Goal: Task Accomplishment & Management: Use online tool/utility

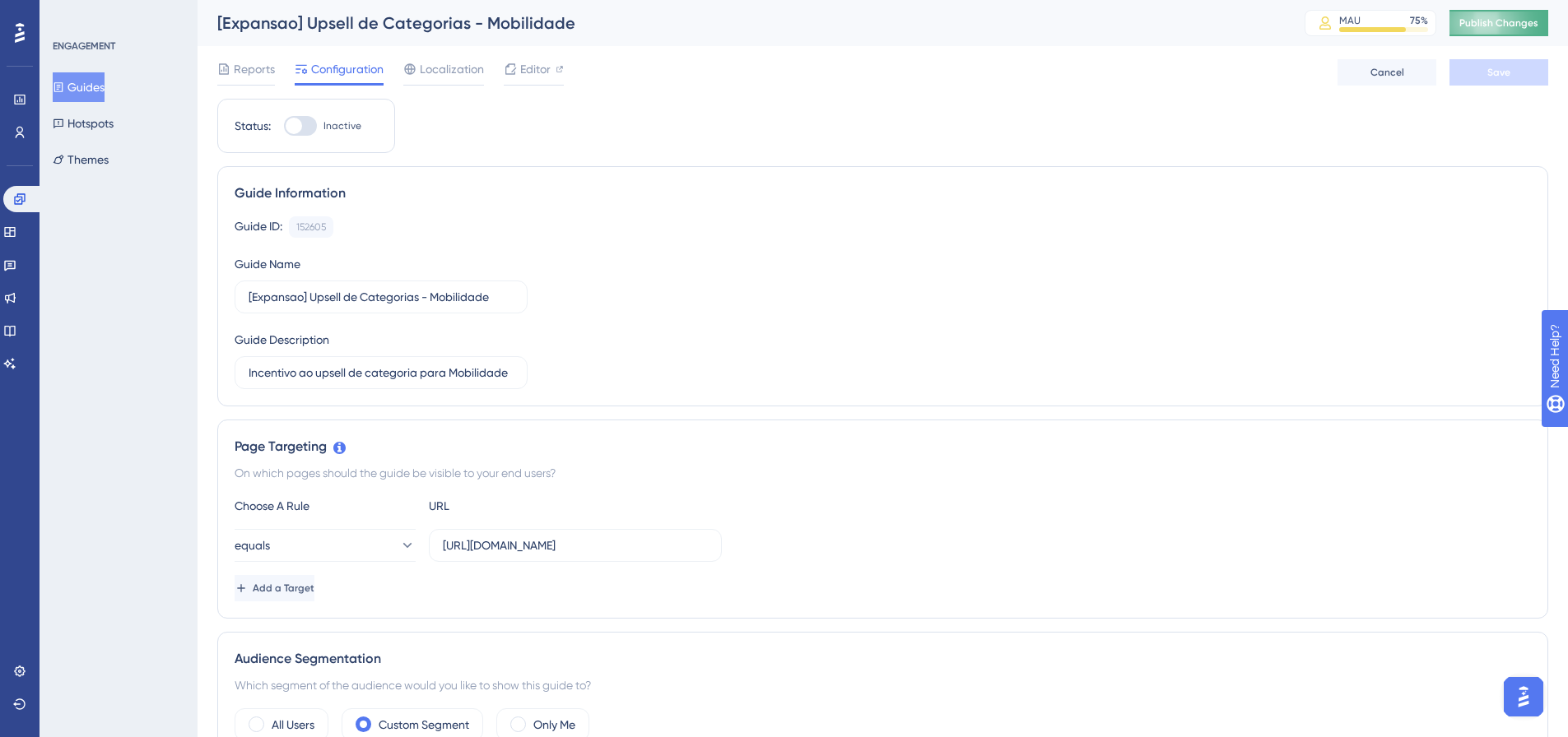
click at [1516, 25] on span "Publish Changes" at bounding box center [1499, 23] width 79 height 13
click at [80, 89] on button "Guides" at bounding box center [78, 87] width 52 height 30
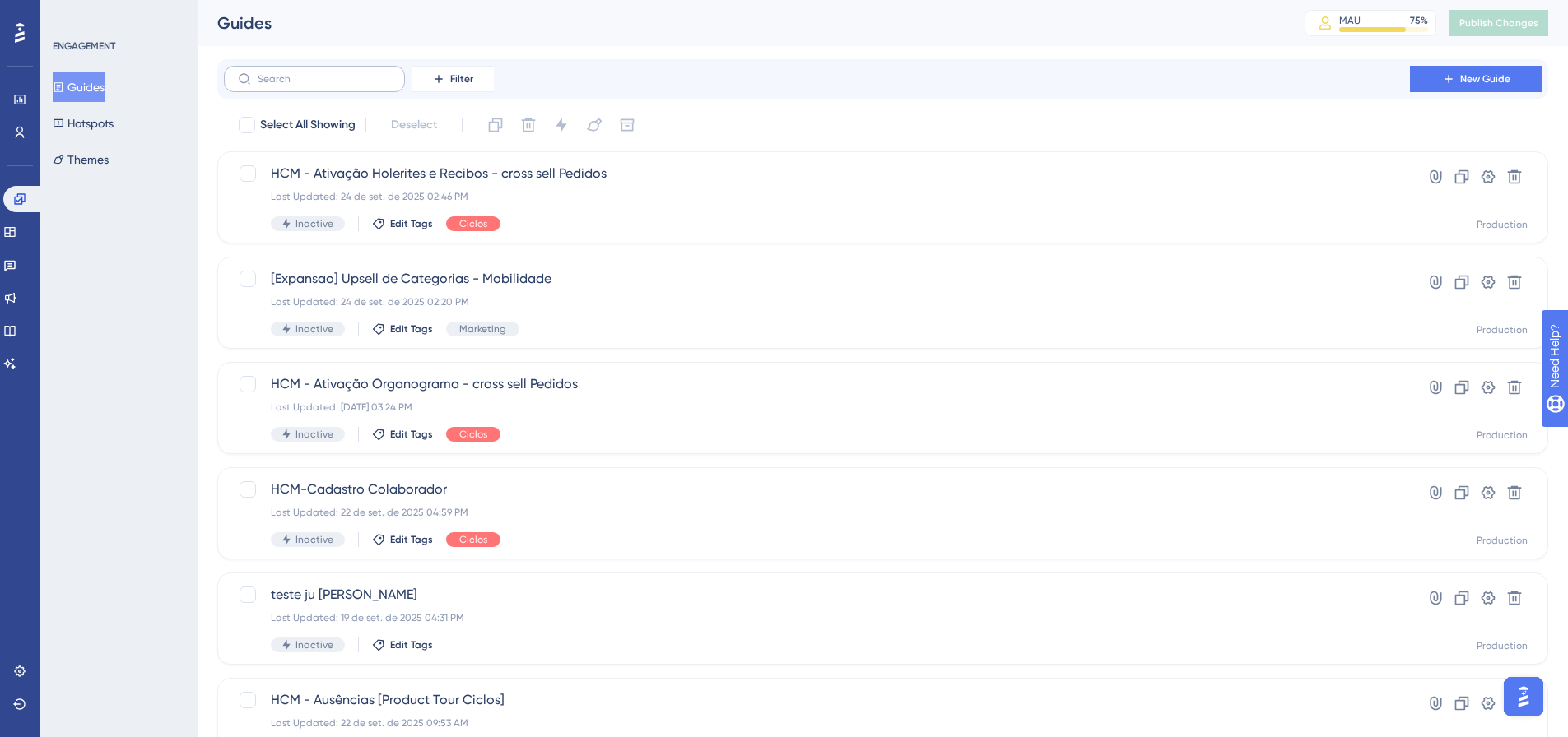
click at [314, 86] on label at bounding box center [314, 78] width 181 height 26
click at [314, 85] on input "text" at bounding box center [324, 79] width 134 height 12
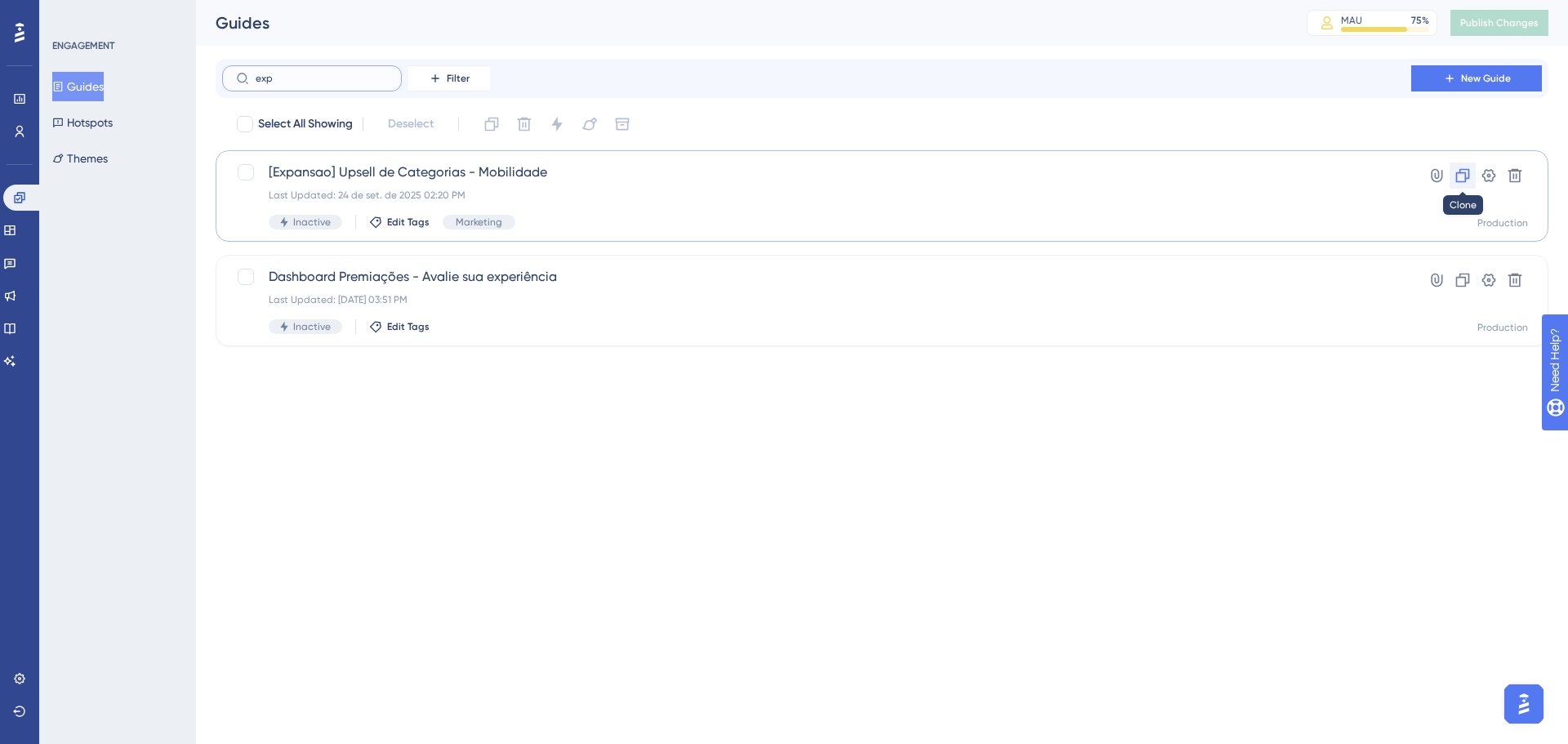
type input "exp"
click at [1461, 171] on icon at bounding box center [1462, 175] width 16 height 16
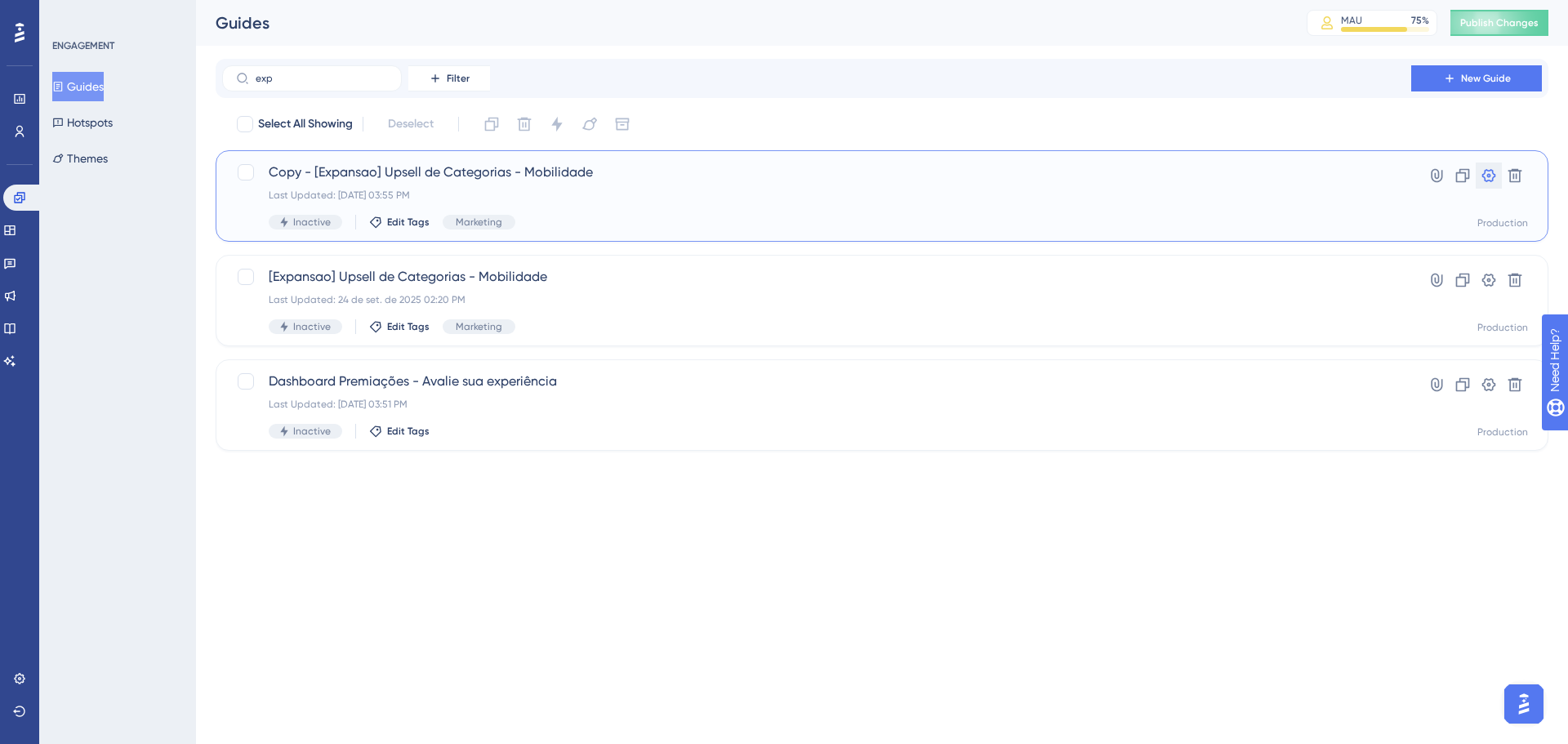
drag, startPoint x: 1489, startPoint y: 179, endPoint x: 980, endPoint y: 219, distance: 510.6
click at [980, 219] on div "Copy - [Expansao] Upsell de Categorias - Mobilidade Last Updated: [DATE] 03:55 …" at bounding box center [881, 196] width 1292 height 67
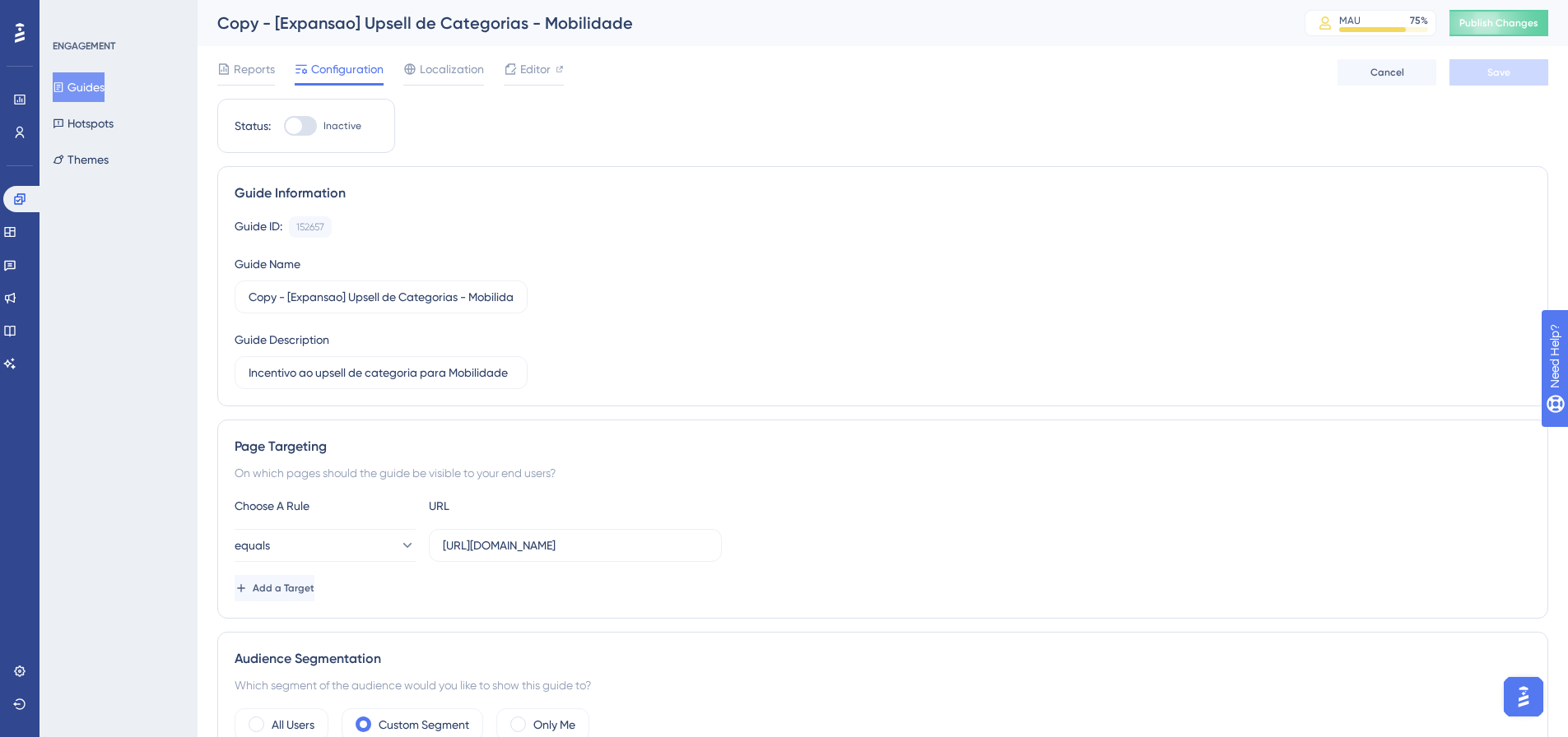
click at [988, 220] on div "Guide ID: 152657 Copy" at bounding box center [883, 227] width 1297 height 22
drag, startPoint x: 633, startPoint y: 540, endPoint x: 819, endPoint y: 549, distance: 186.2
click at [819, 549] on div "equals [URL][DOMAIN_NAME]" at bounding box center [883, 546] width 1297 height 33
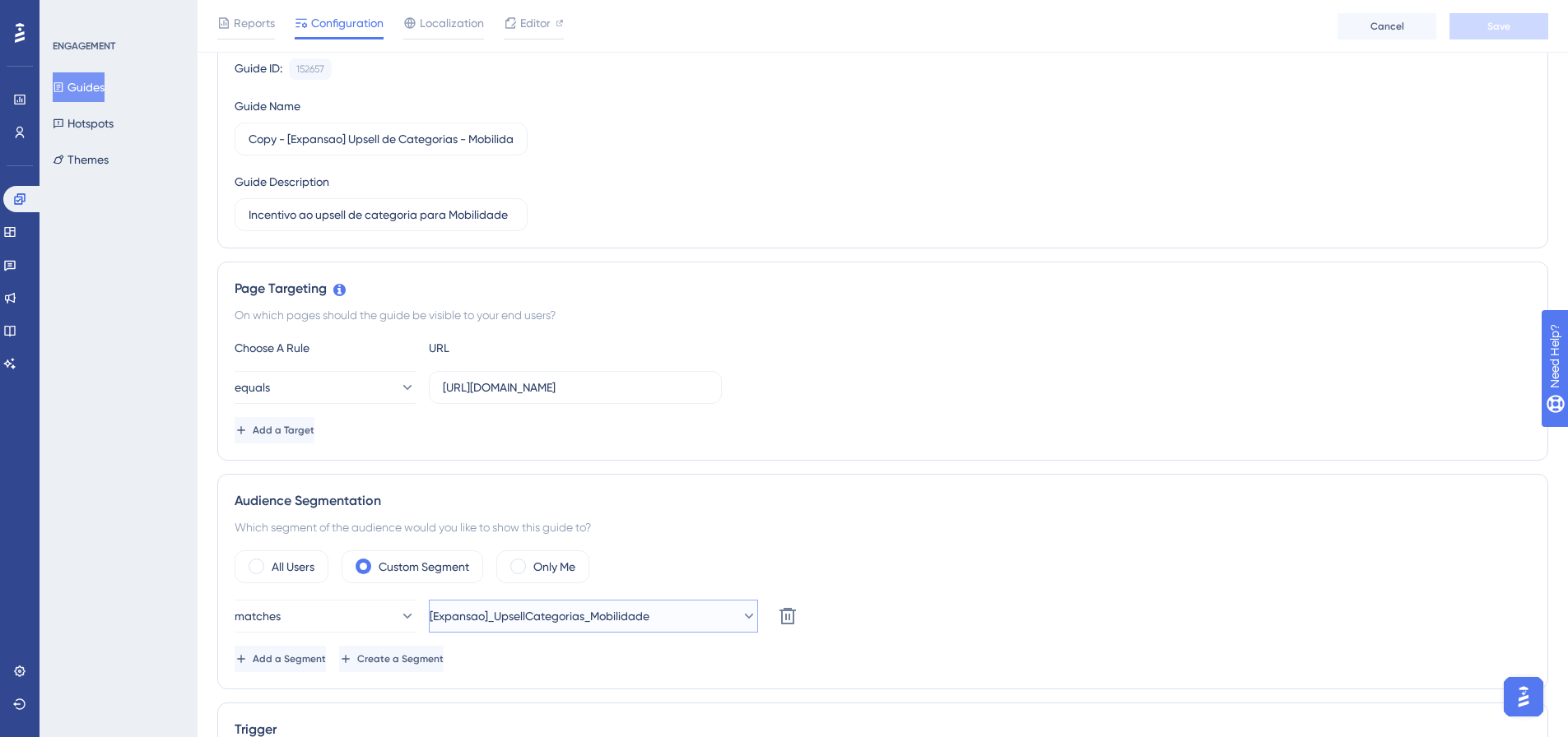
scroll to position [0, 0]
click at [650, 621] on span "[Expansao]_UpsellCategorias_Mobilidade" at bounding box center [540, 617] width 220 height 20
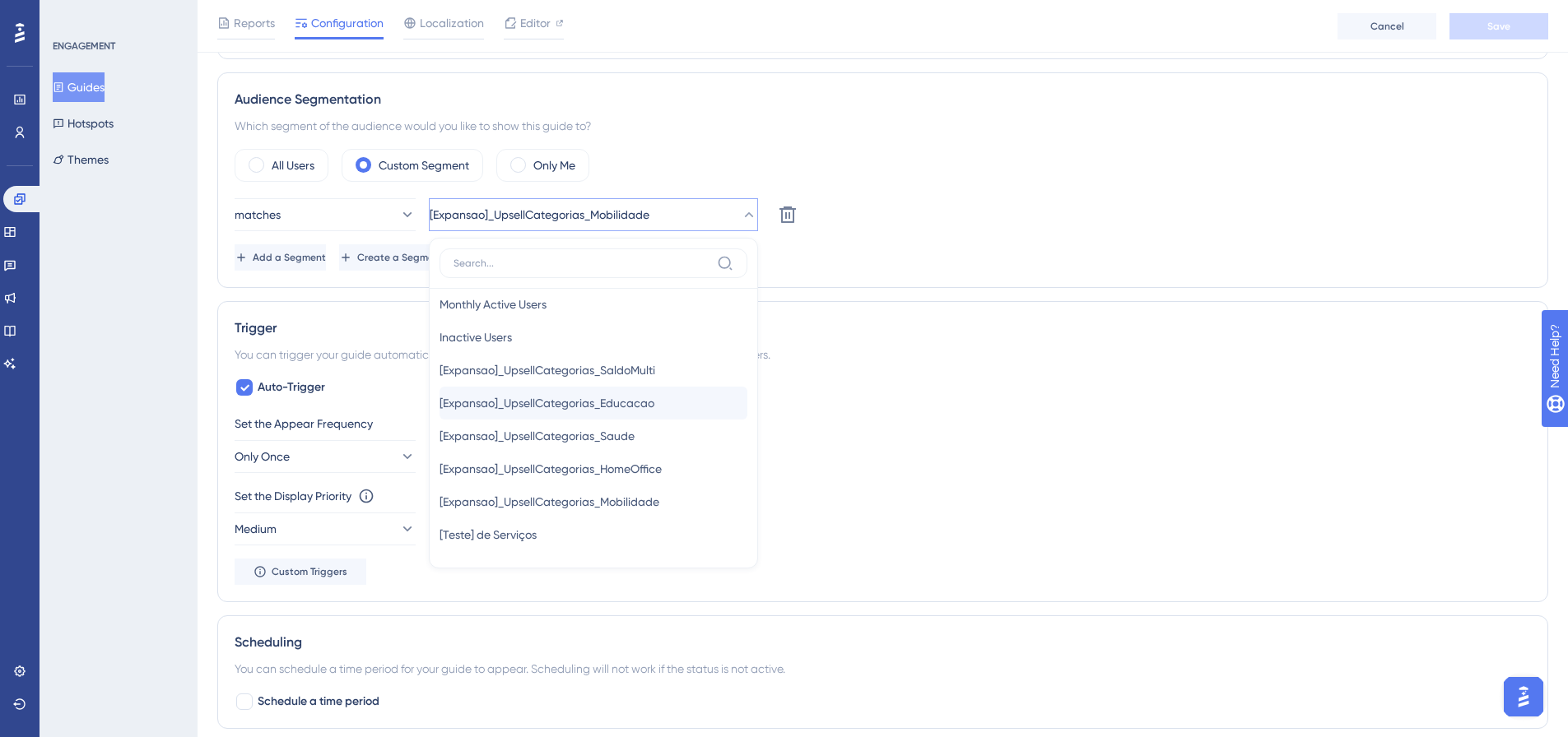
scroll to position [82, 0]
click at [652, 459] on span "[Expansao]_UpsellCategorias_HomeOffice" at bounding box center [551, 463] width 222 height 20
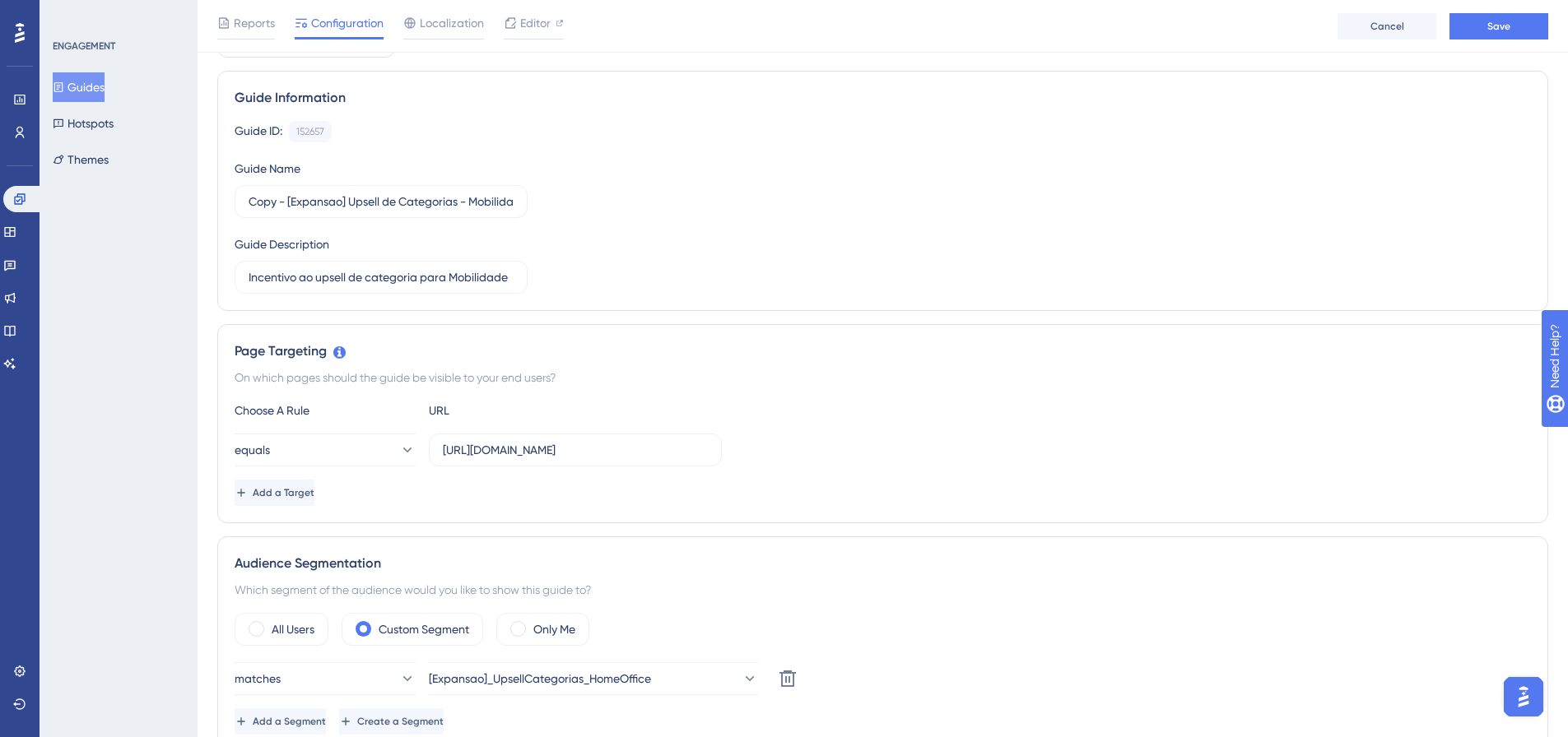
scroll to position [0, 0]
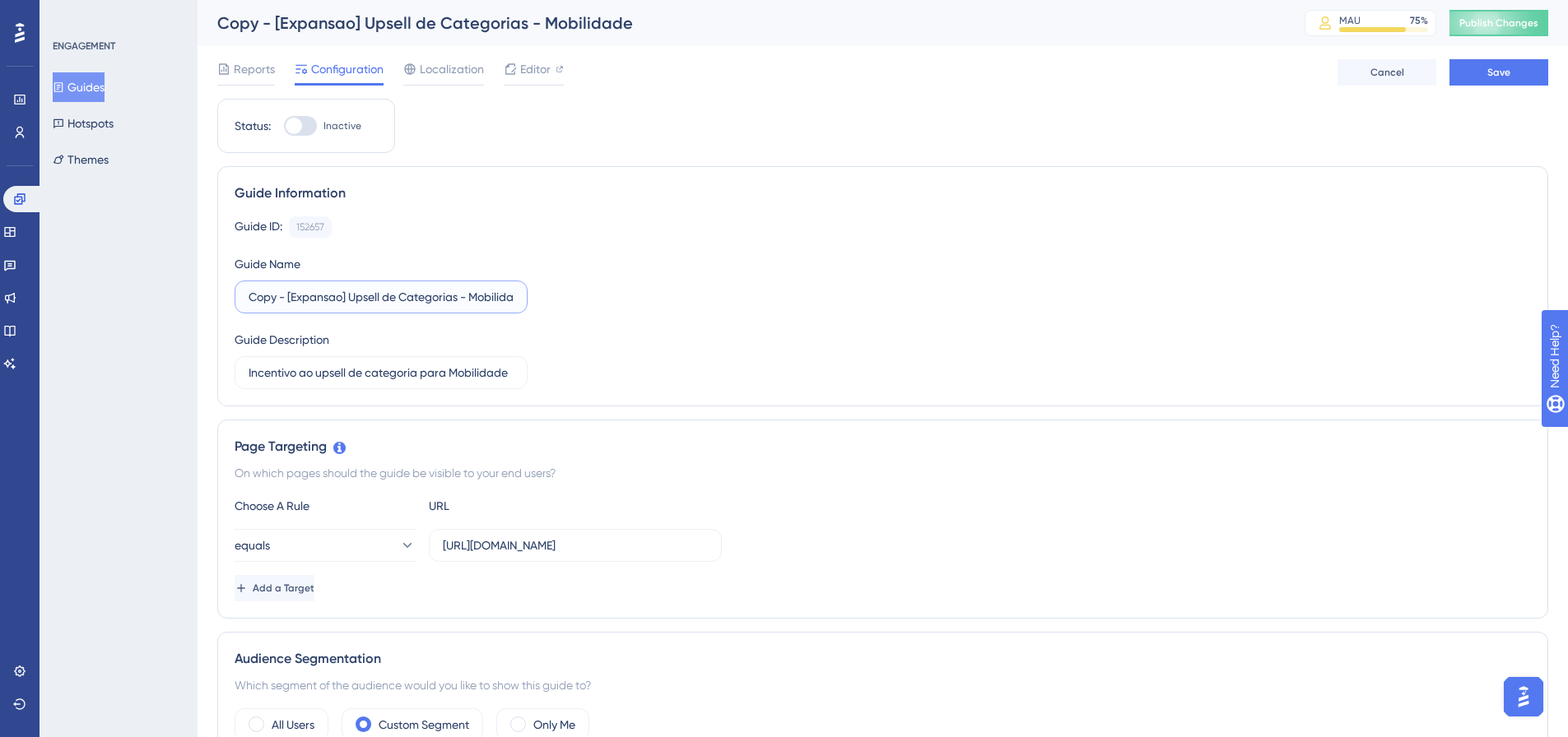
drag, startPoint x: 288, startPoint y: 301, endPoint x: 65, endPoint y: 273, distance: 224.8
type input "[Expansao] Upsell de Categorias - Home Office"
click at [946, 319] on div "Guide ID: 152657 Copy Guide Name [Expansao] Upsell de Categorias - Home Office …" at bounding box center [883, 303] width 1297 height 173
drag, startPoint x: 450, startPoint y: 371, endPoint x: 1371, endPoint y: 350, distance: 921.2
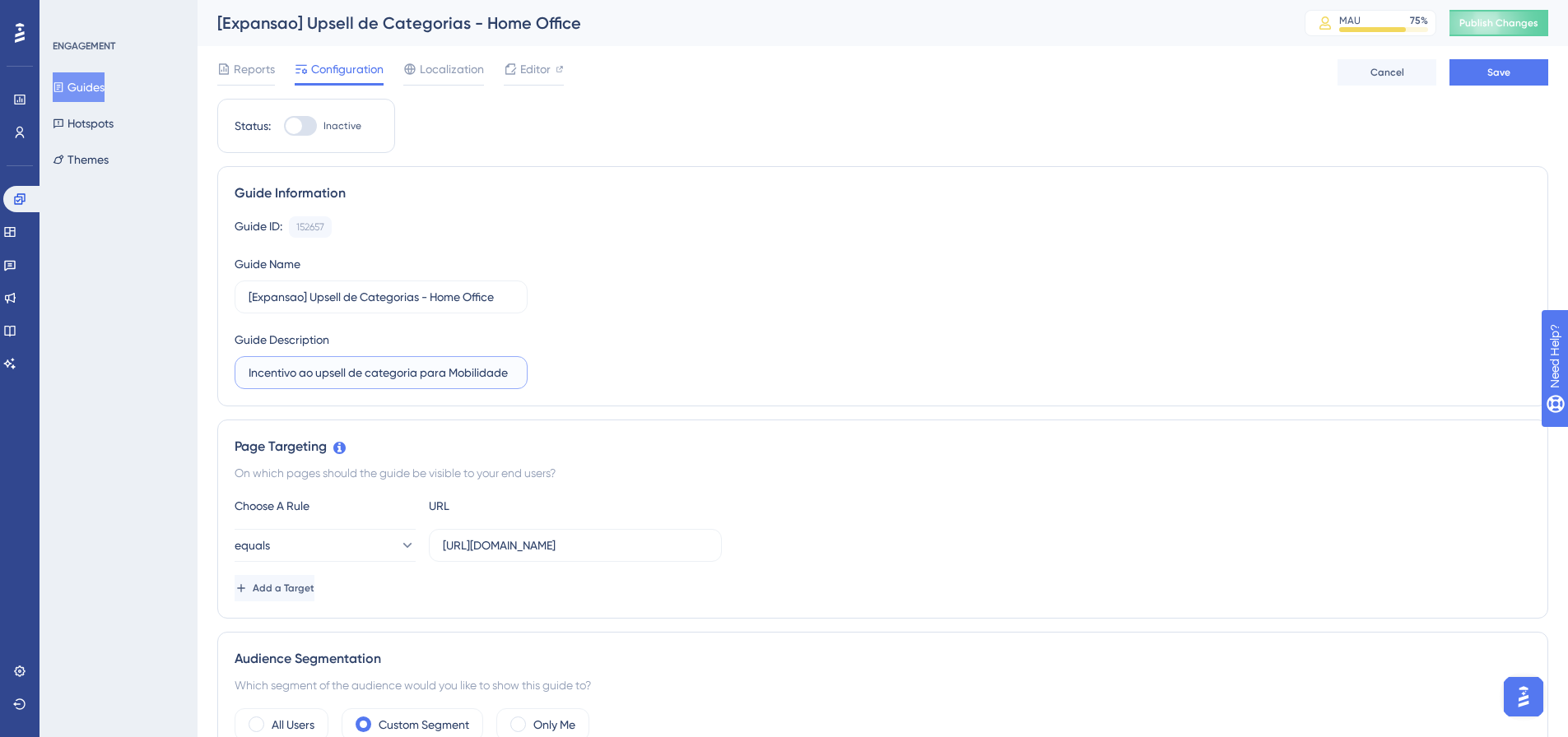
click at [1367, 350] on div "Guide ID: 152657 Copy Guide Name [Expansao] Upsell de Categorias - Home Office …" at bounding box center [883, 303] width 1297 height 173
type input "Incentivo ao upsell de categoria para Home Office"
click at [1469, 70] on button "Save" at bounding box center [1499, 72] width 99 height 26
click at [553, 75] on div "Editor" at bounding box center [534, 69] width 60 height 20
click at [1504, 30] on button "Publish Changes" at bounding box center [1499, 23] width 99 height 26
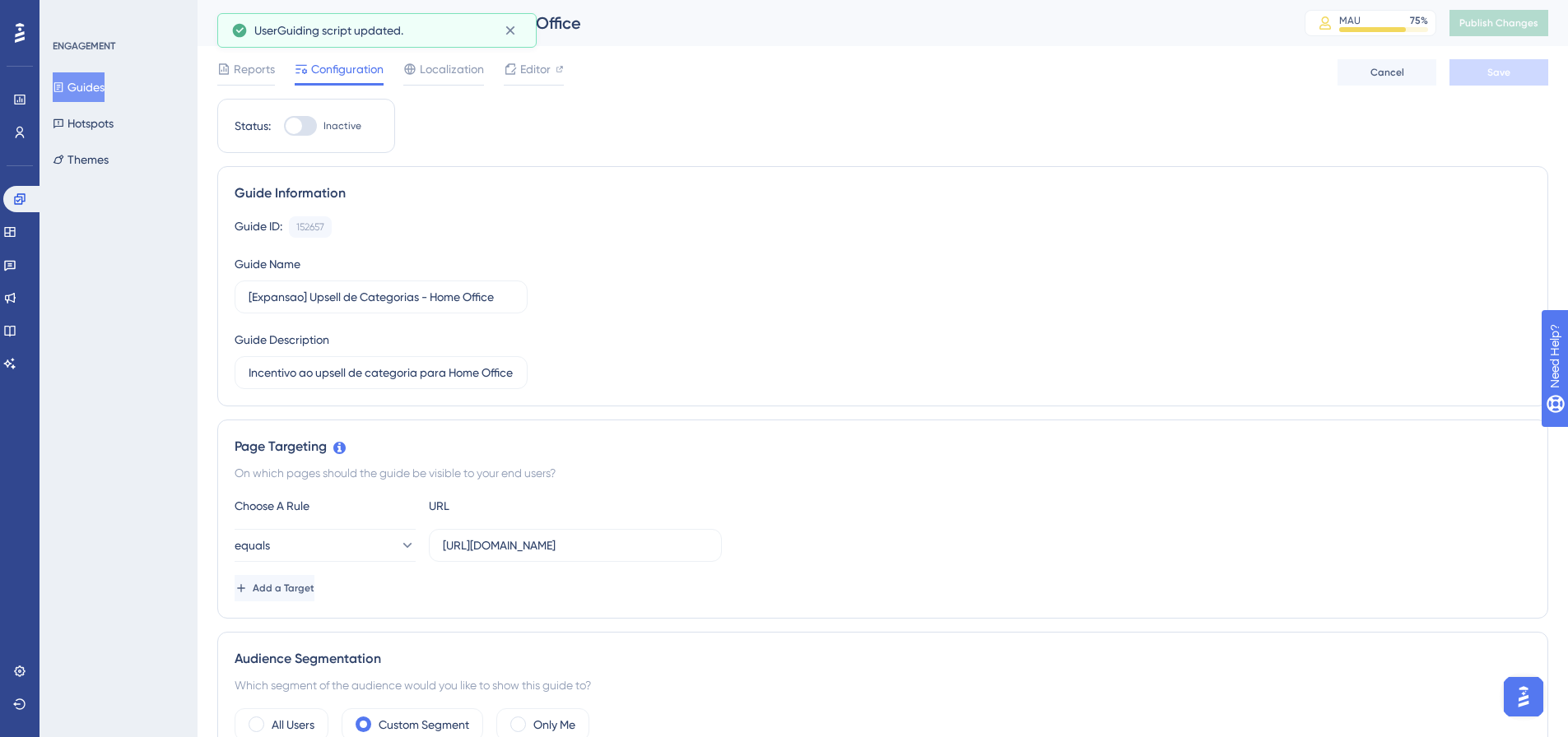
click at [105, 79] on button "Guides" at bounding box center [78, 87] width 52 height 30
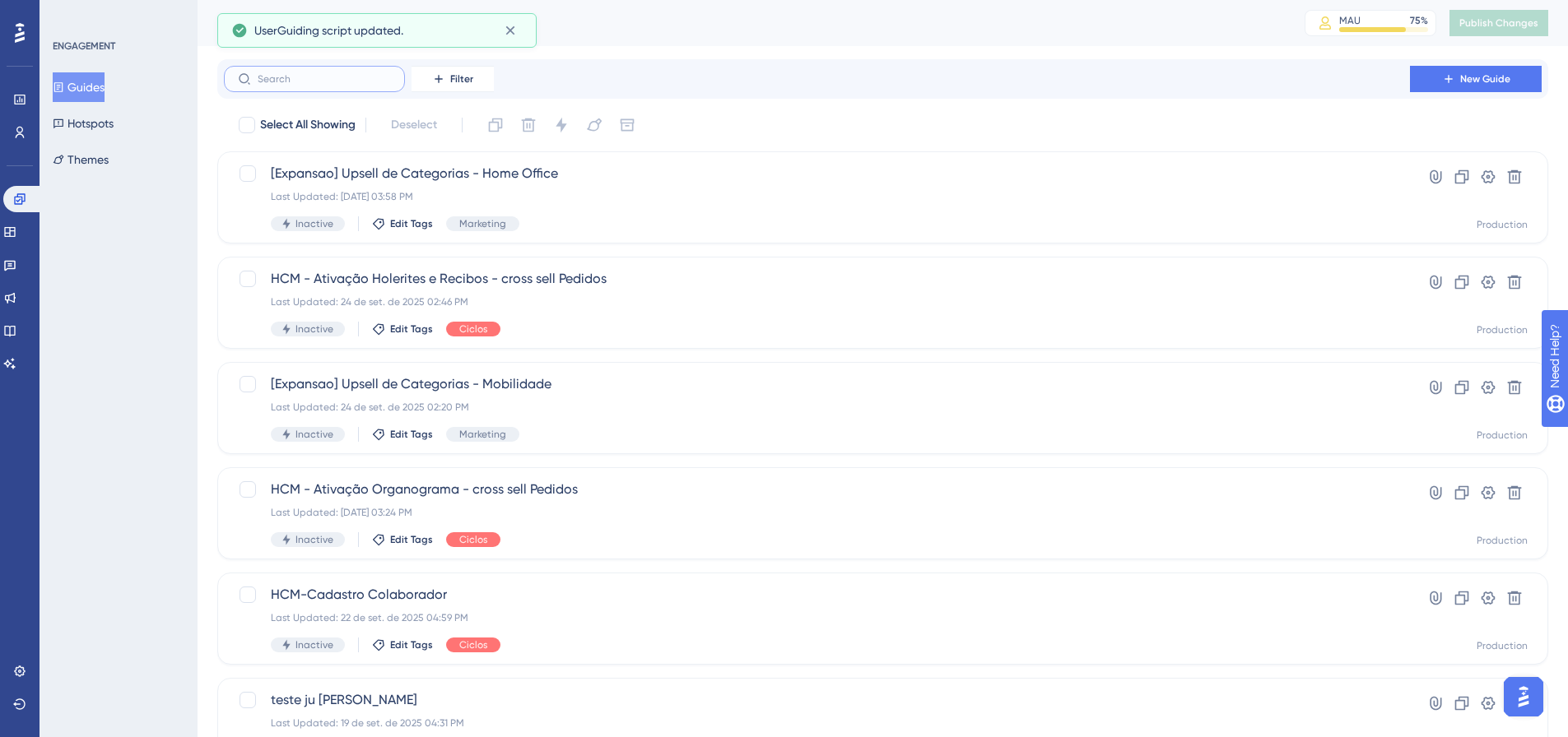
click at [320, 76] on input "text" at bounding box center [324, 79] width 134 height 12
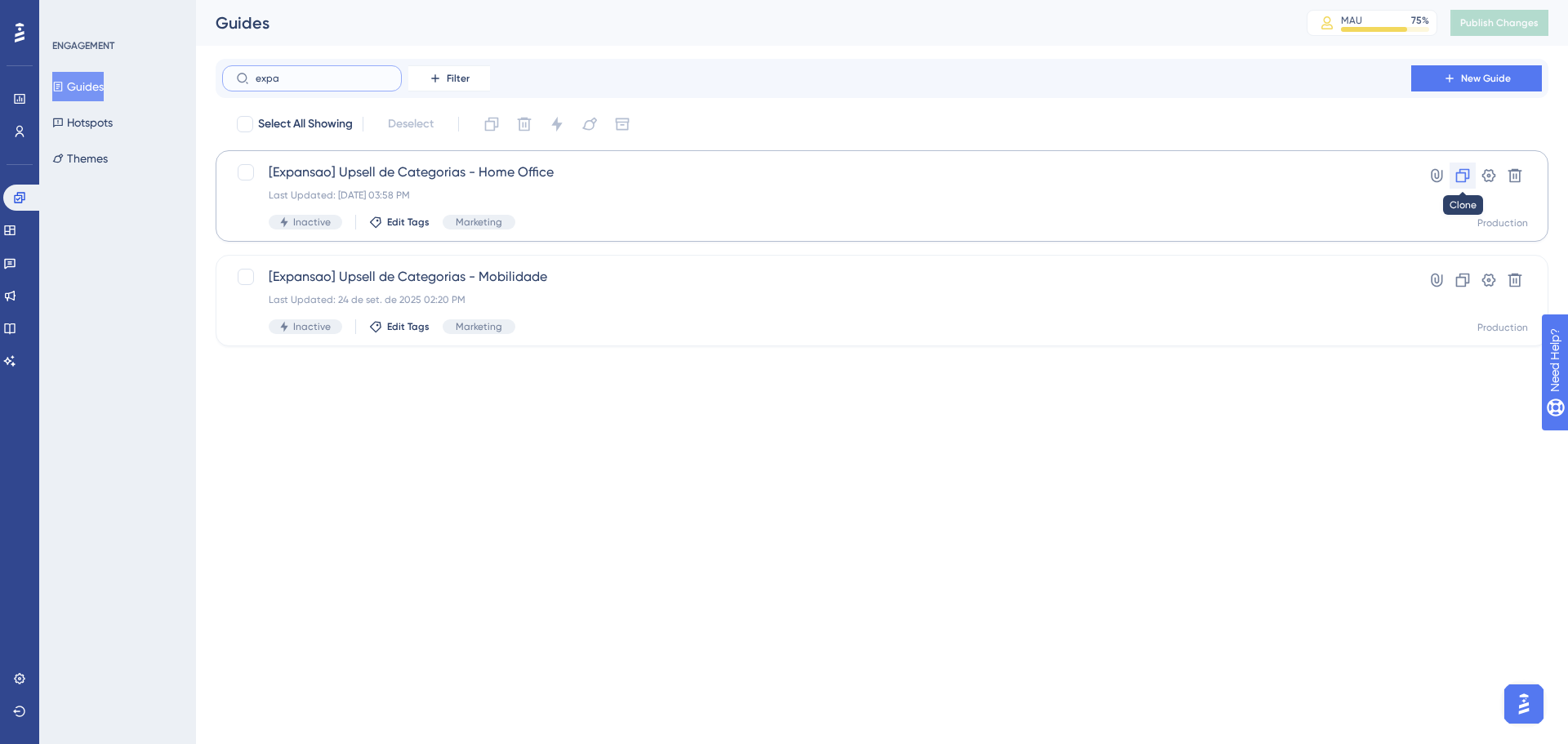
type input "expa"
click at [1468, 179] on icon at bounding box center [1462, 175] width 14 height 14
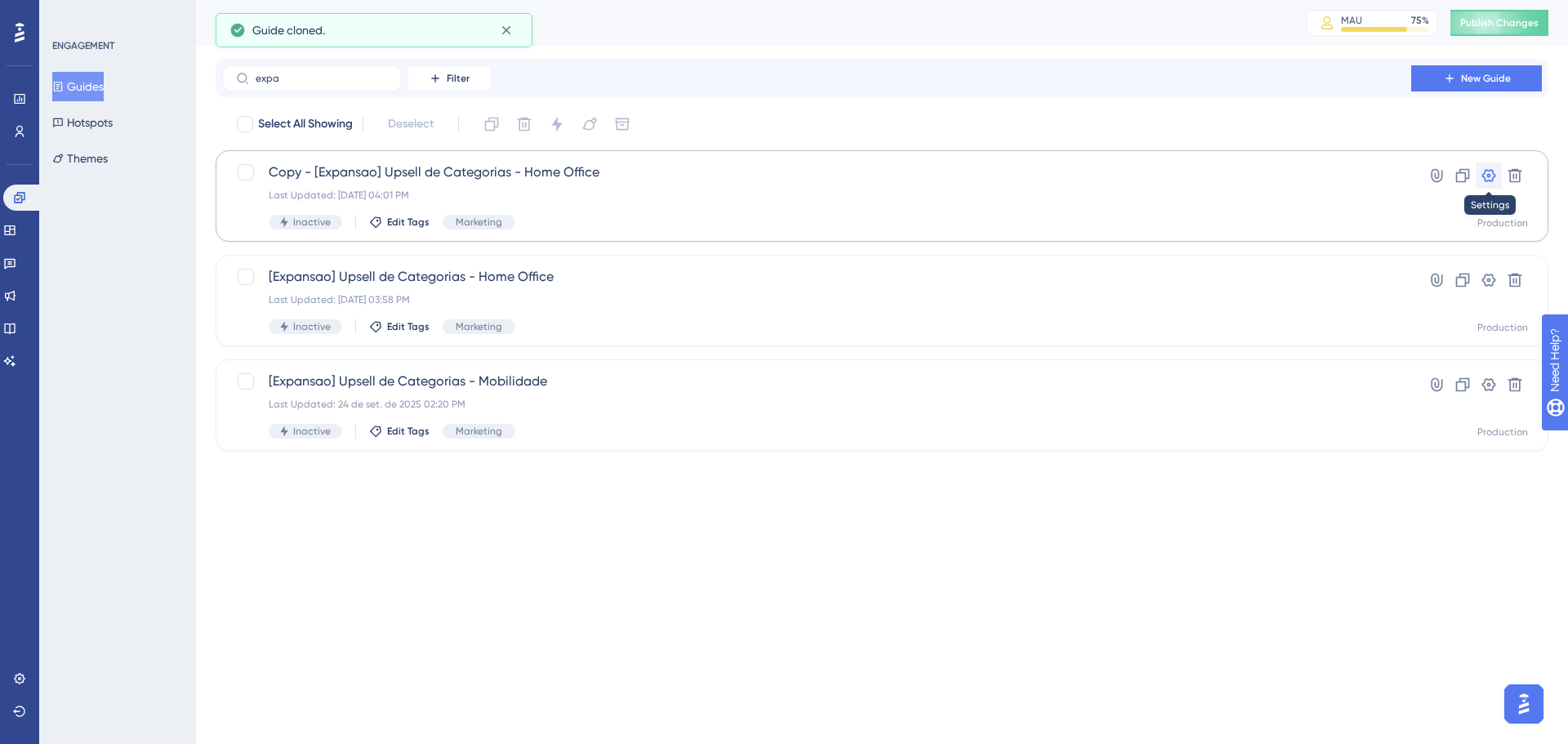
click at [1493, 170] on icon at bounding box center [1489, 175] width 16 height 16
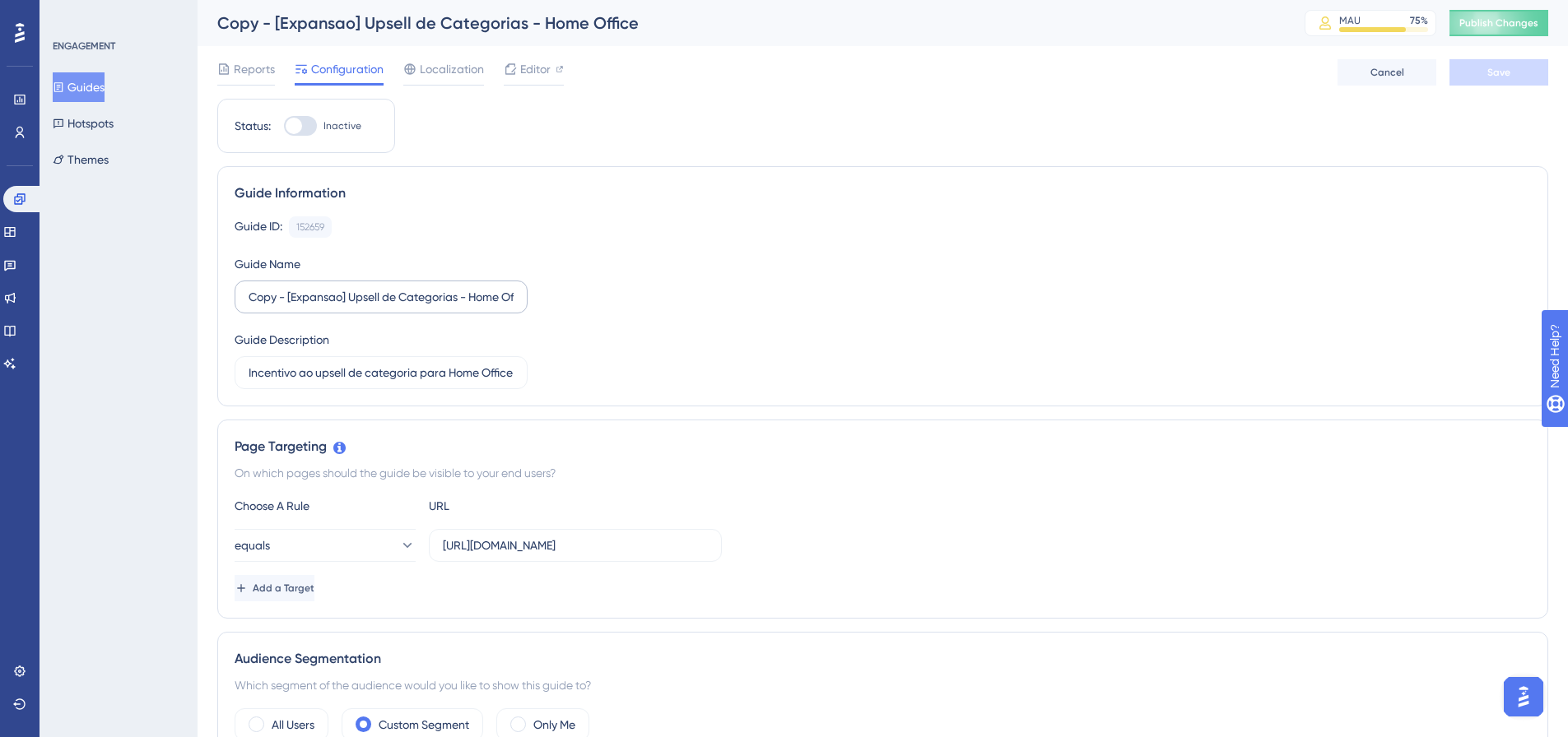
drag, startPoint x: 248, startPoint y: 298, endPoint x: 283, endPoint y: 297, distance: 35.0
click at [283, 297] on label "Copy - [Expansao] Upsell de Categorias - Home Office" at bounding box center [381, 297] width 293 height 33
click at [283, 297] on input "Copy - [Expansao] Upsell de Categorias - Home Office" at bounding box center [380, 298] width 265 height 18
drag, startPoint x: 286, startPoint y: 295, endPoint x: 254, endPoint y: 298, distance: 32.1
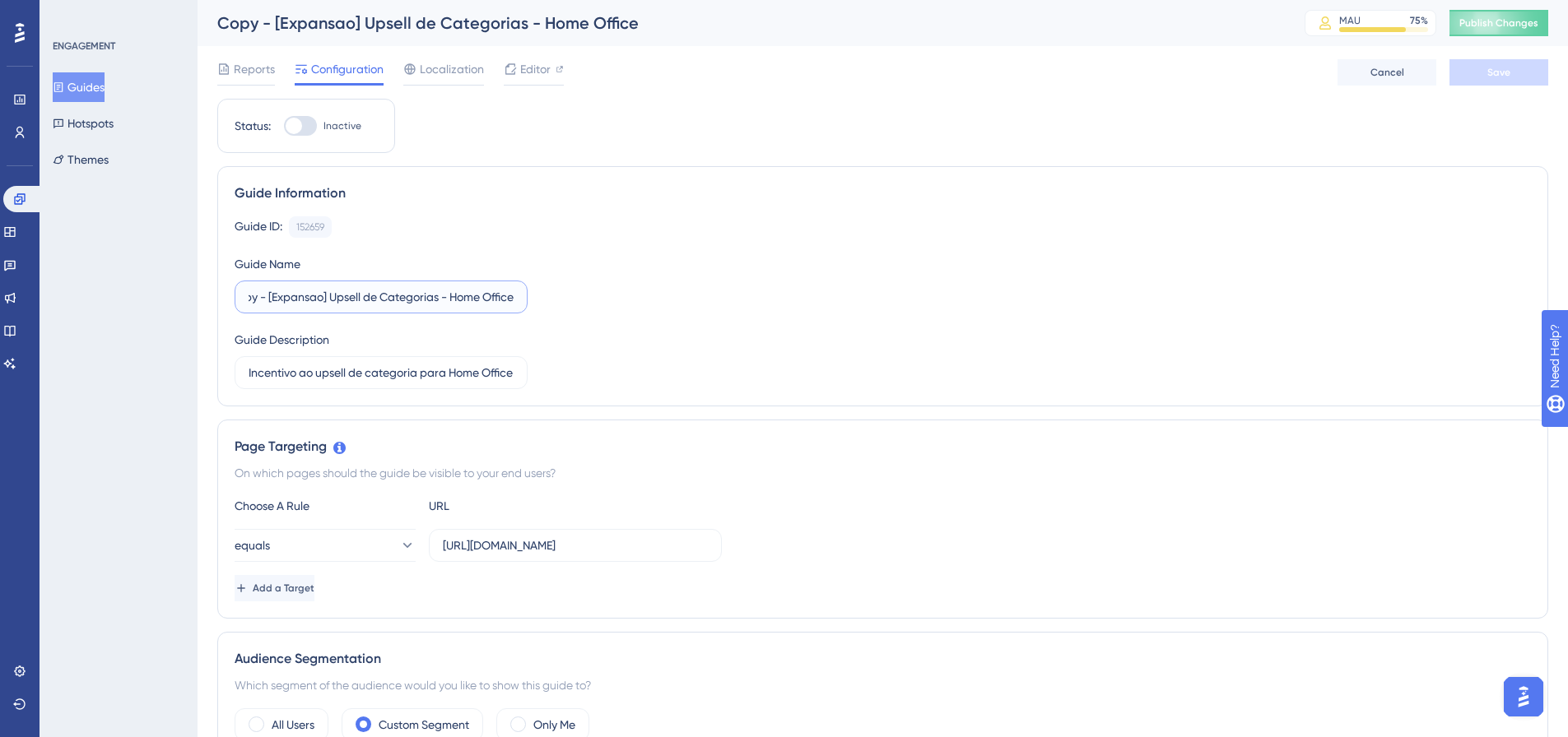
click at [254, 298] on input "Copy - [Expansao] Upsell de Categorias - Home Office" at bounding box center [380, 298] width 265 height 18
click at [281, 298] on input "Copy - [Expansao] Upsell de Categorias - Home Office" at bounding box center [380, 298] width 265 height 18
drag, startPoint x: 290, startPoint y: 297, endPoint x: 117, endPoint y: 288, distance: 173.2
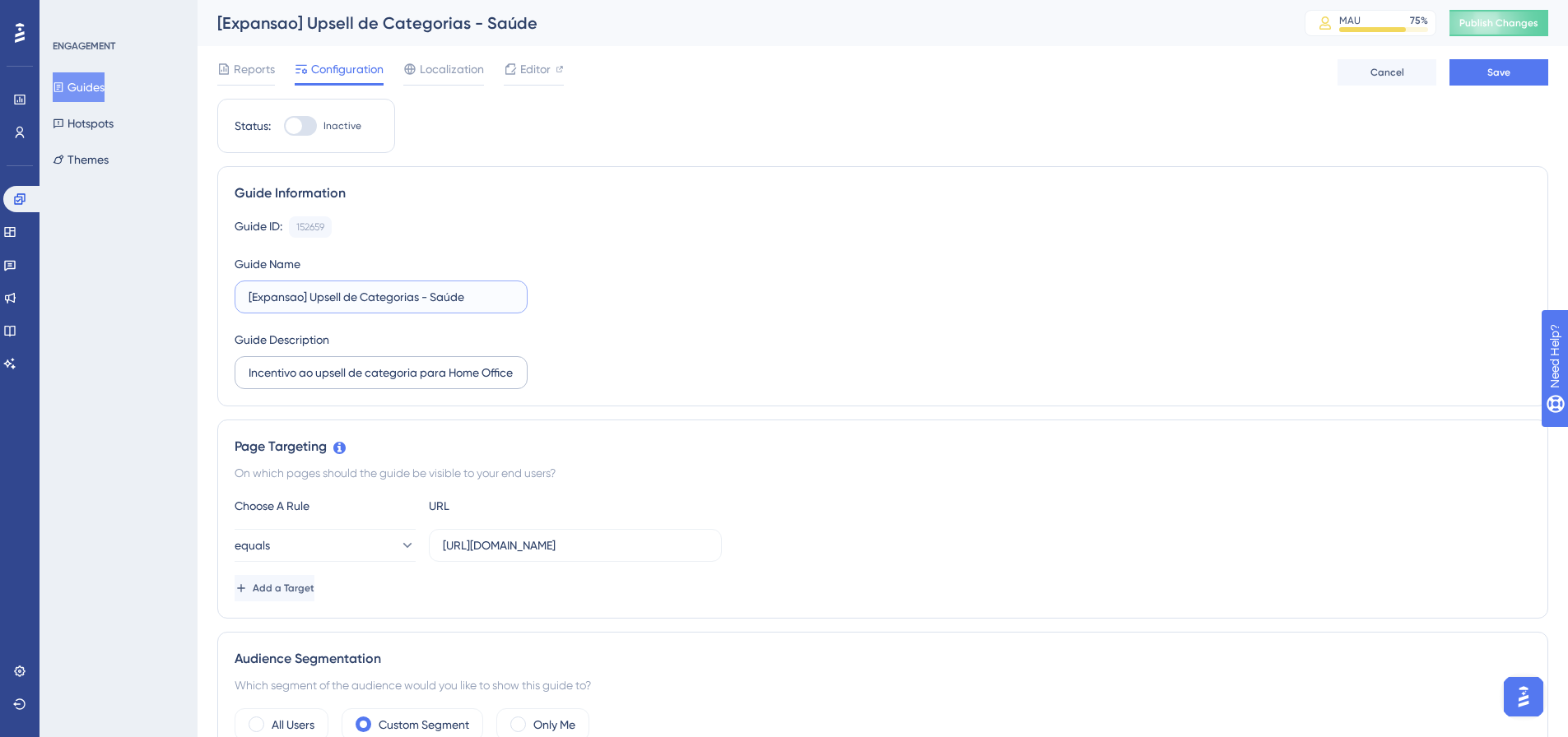
type input "[Expansao] Upsell de Categorias - Saúde"
drag, startPoint x: 450, startPoint y: 374, endPoint x: 943, endPoint y: 397, distance: 493.5
click at [926, 396] on div "Guide Information Guide ID: 152659 Copy Guide Name [Expansao] Upsell de Categor…" at bounding box center [883, 287] width 1331 height 240
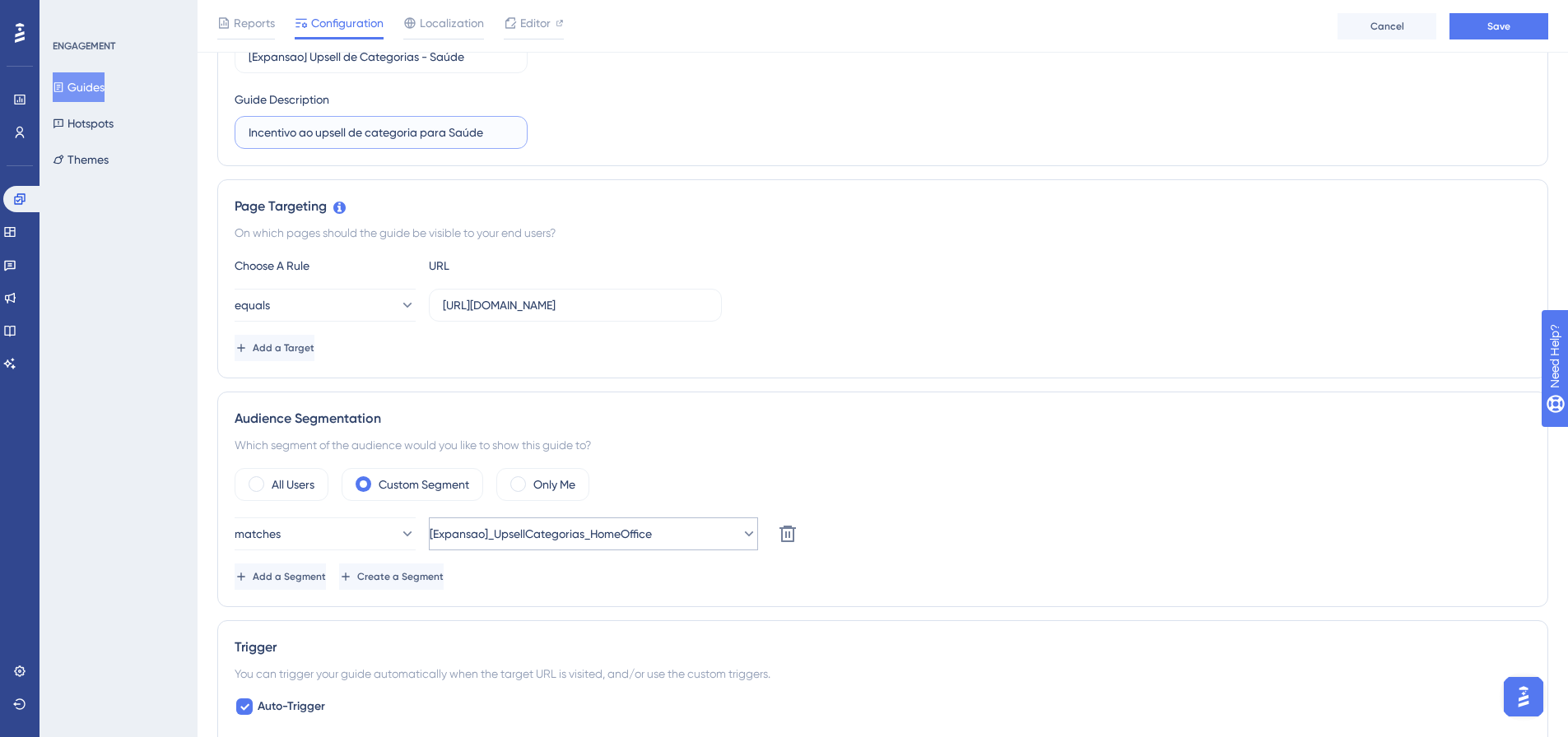
type input "Incentivo ao upsell de categoria para Saúde"
click at [638, 540] on span "[Expansao]_UpsellCategorias_HomeOffice" at bounding box center [541, 534] width 222 height 20
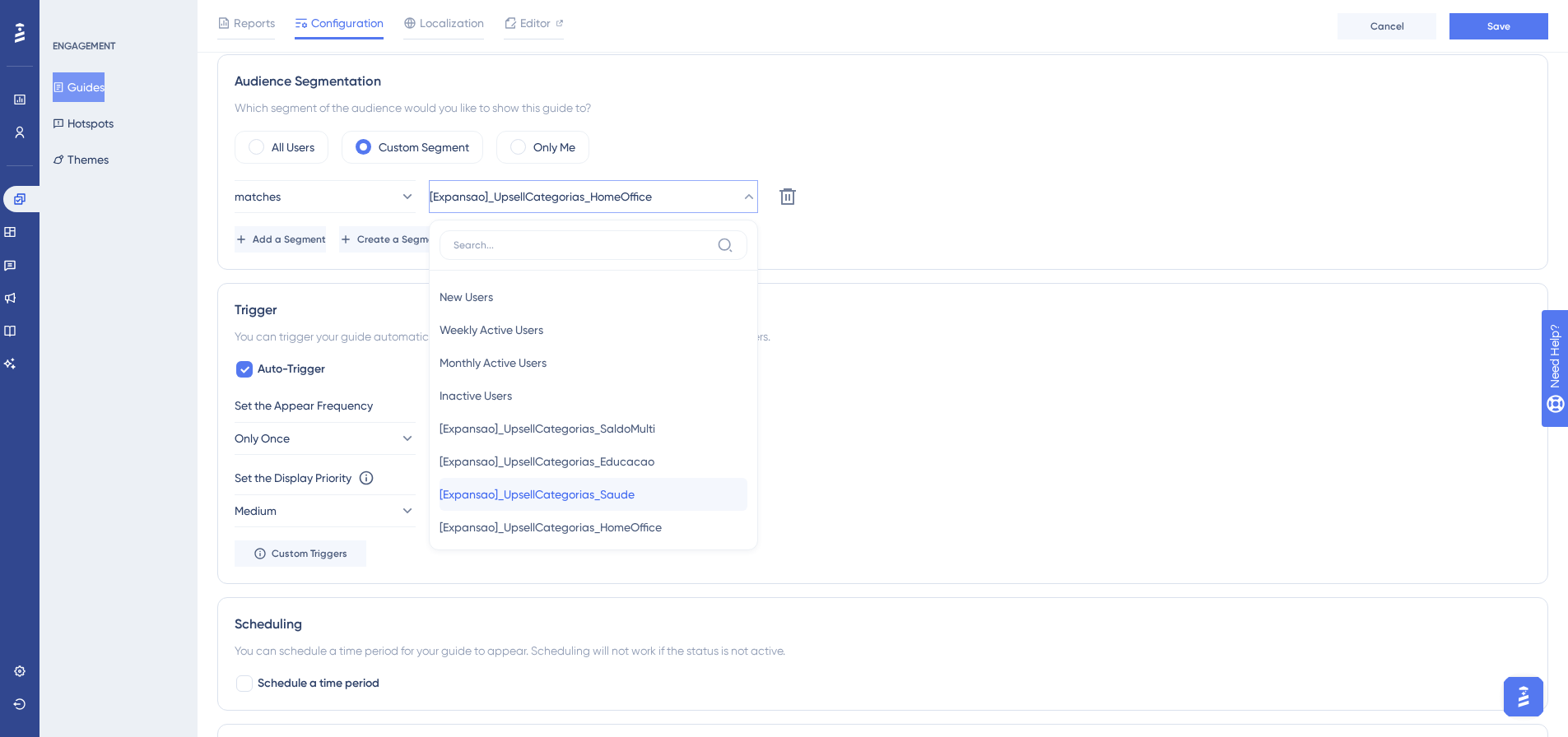
click at [634, 496] on span "[Expansao]_UpsellCategorias_Saude" at bounding box center [537, 495] width 195 height 20
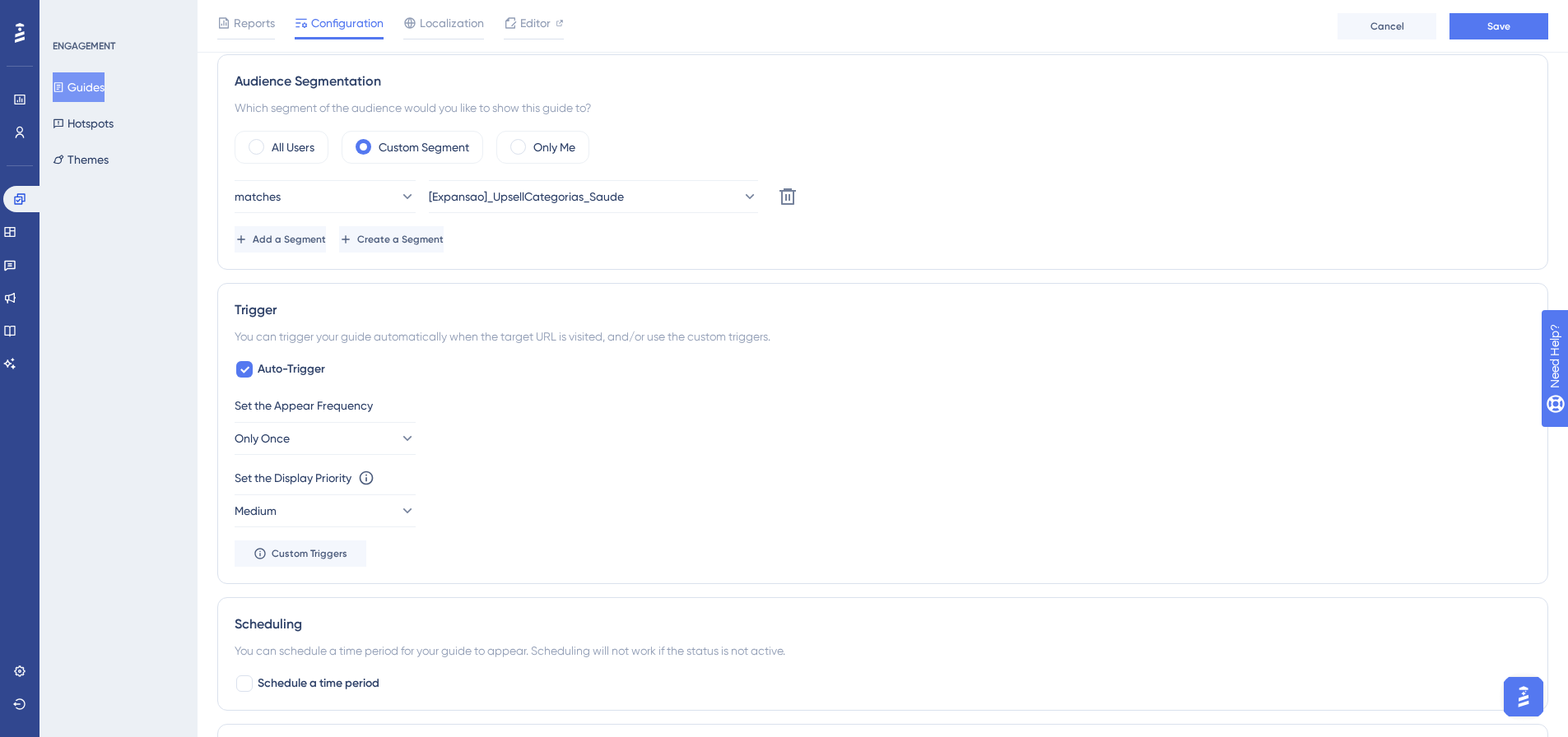
click at [1042, 459] on div "Set the Appear Frequency Only Once Set the Display Priority This option will se…" at bounding box center [883, 481] width 1297 height 171
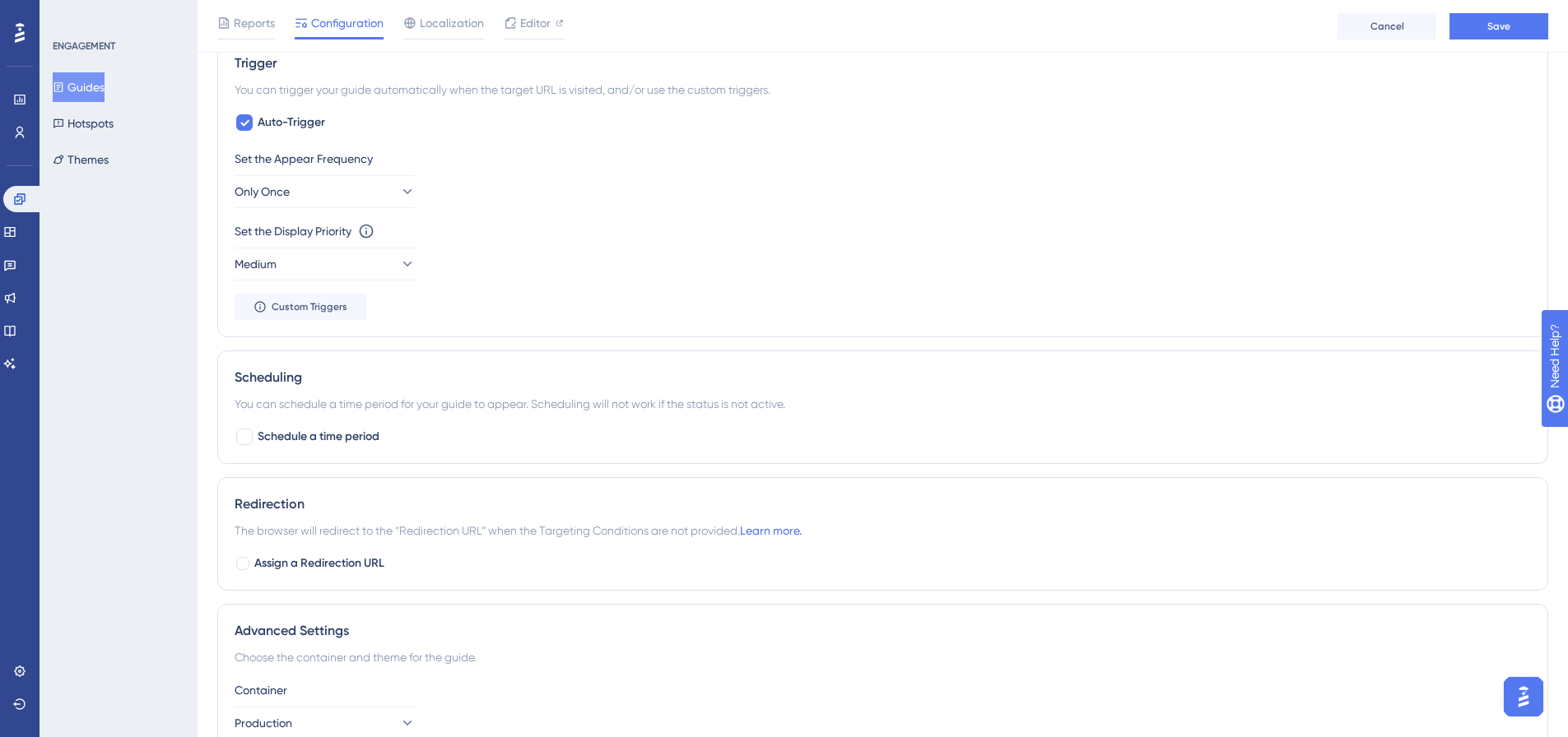
scroll to position [0, 0]
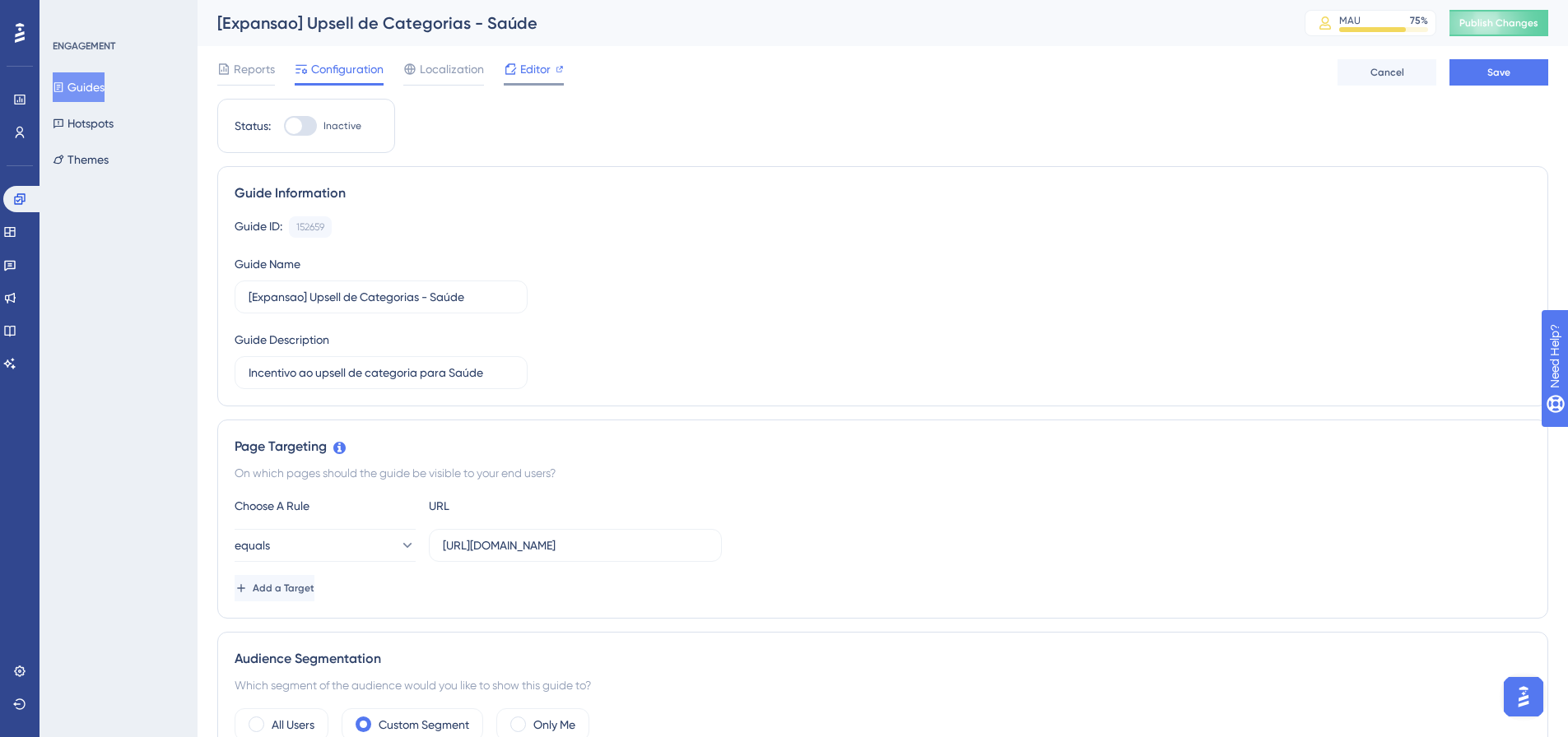
click at [528, 72] on span "Editor" at bounding box center [535, 69] width 30 height 20
